Goal: Task Accomplishment & Management: Manage account settings

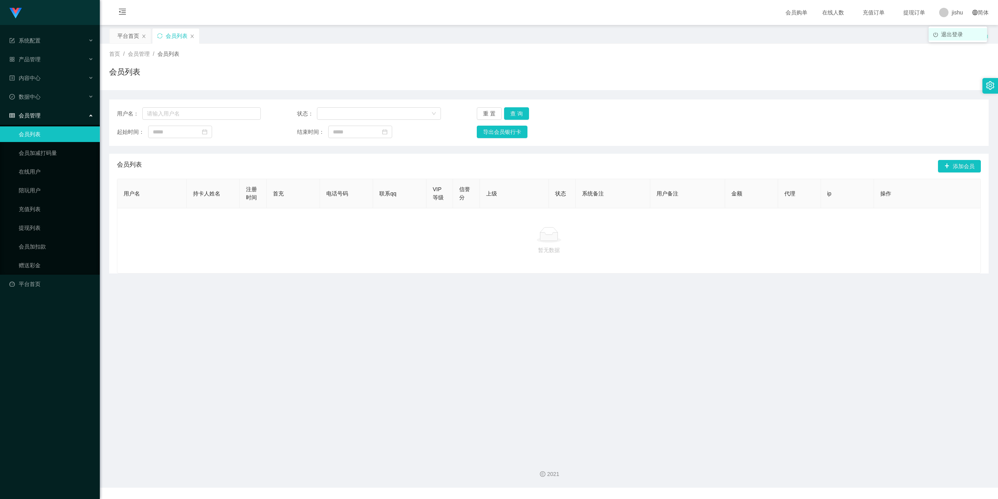
click at [952, 29] on li "退出登录" at bounding box center [958, 34] width 58 height 12
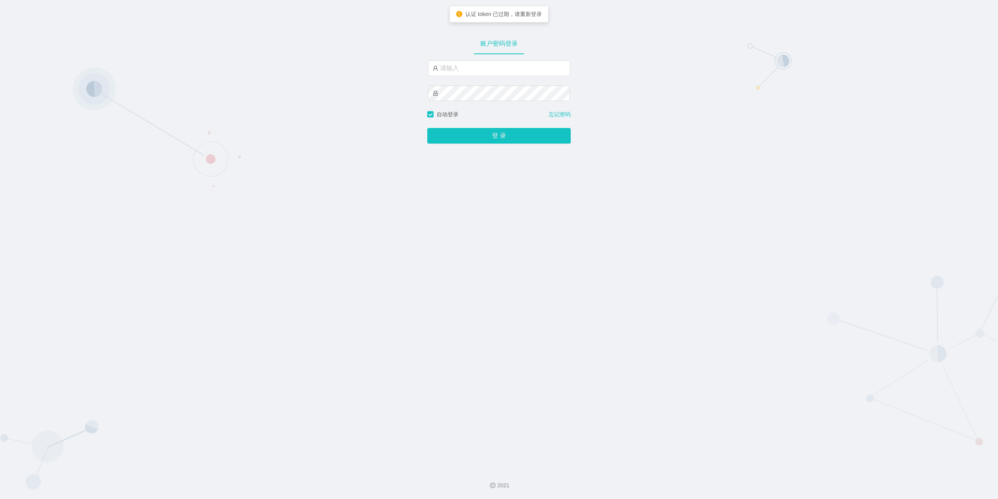
click at [646, 152] on div "账户密码登录 自动登录 忘记密码 登 录" at bounding box center [499, 231] width 998 height 462
click at [349, 64] on div "账户密码登录 自动登录 忘记密码 登 录" at bounding box center [499, 231] width 998 height 462
click at [460, 67] on input "text" at bounding box center [499, 68] width 142 height 16
type input "jishu"
click at [500, 141] on button "登 录" at bounding box center [498, 136] width 143 height 16
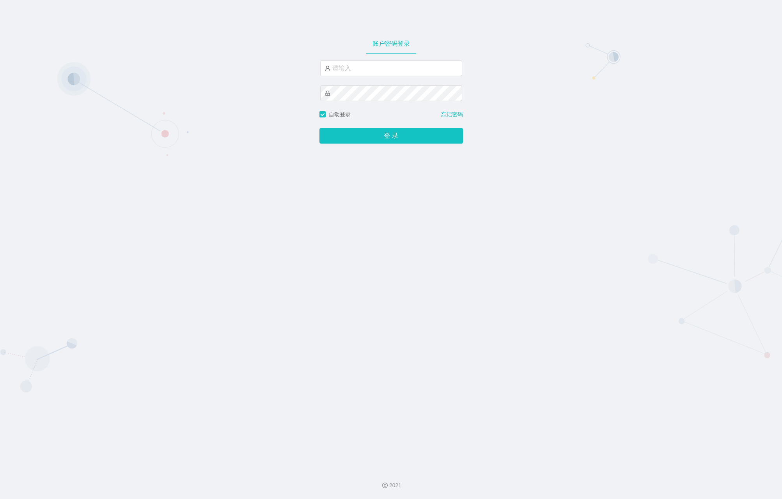
click at [666, 156] on div "账户密码登录 自动登录 忘记密码 登 录" at bounding box center [391, 231] width 782 height 462
click at [728, 163] on div "账户密码登录 自动登录 忘记密码 登 录" at bounding box center [391, 231] width 782 height 462
click at [526, 221] on div "账户密码登录 自动登录 忘记密码 登 录" at bounding box center [391, 231] width 782 height 462
click at [374, 142] on button "登 录" at bounding box center [390, 136] width 143 height 16
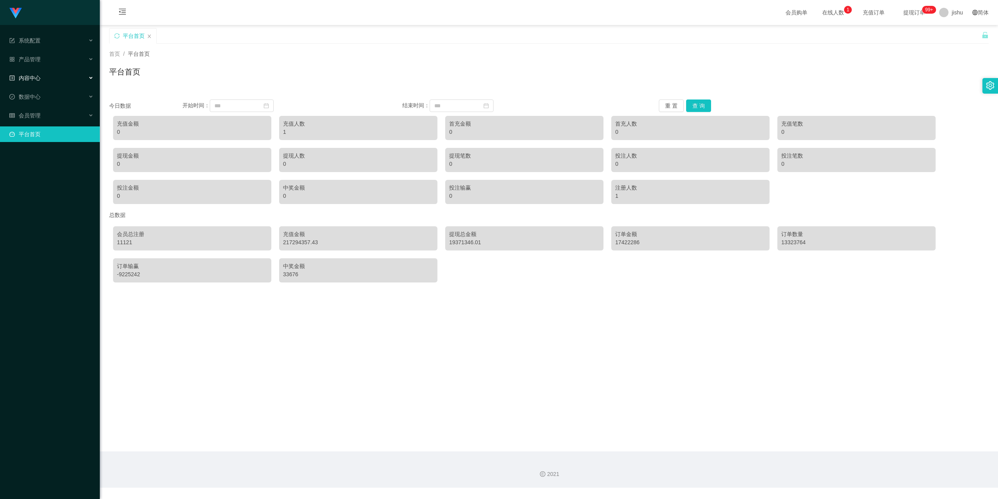
click at [80, 76] on div "内容中心" at bounding box center [50, 78] width 100 height 16
